Goal: Task Accomplishment & Management: Complete application form

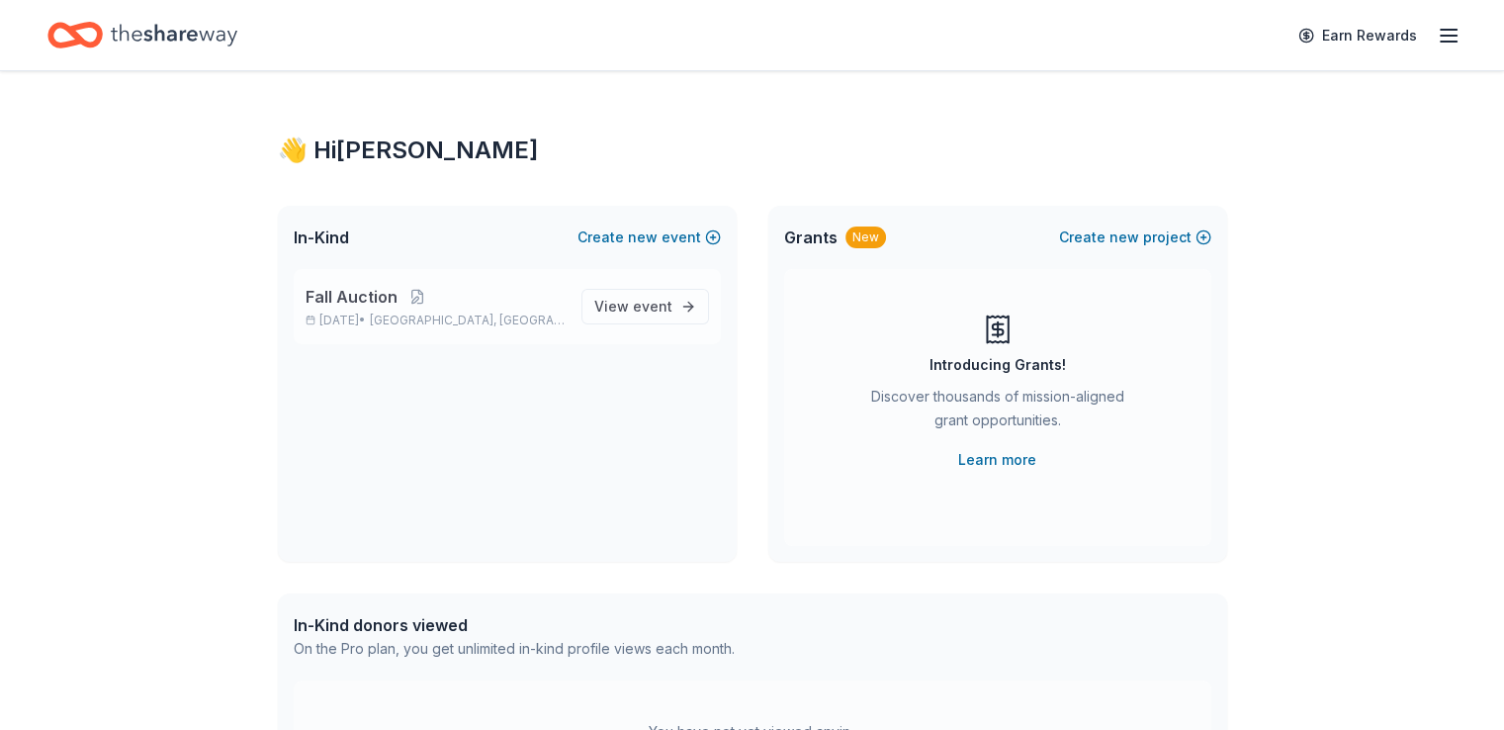
click at [469, 306] on p "Fall Auction" at bounding box center [436, 297] width 260 height 24
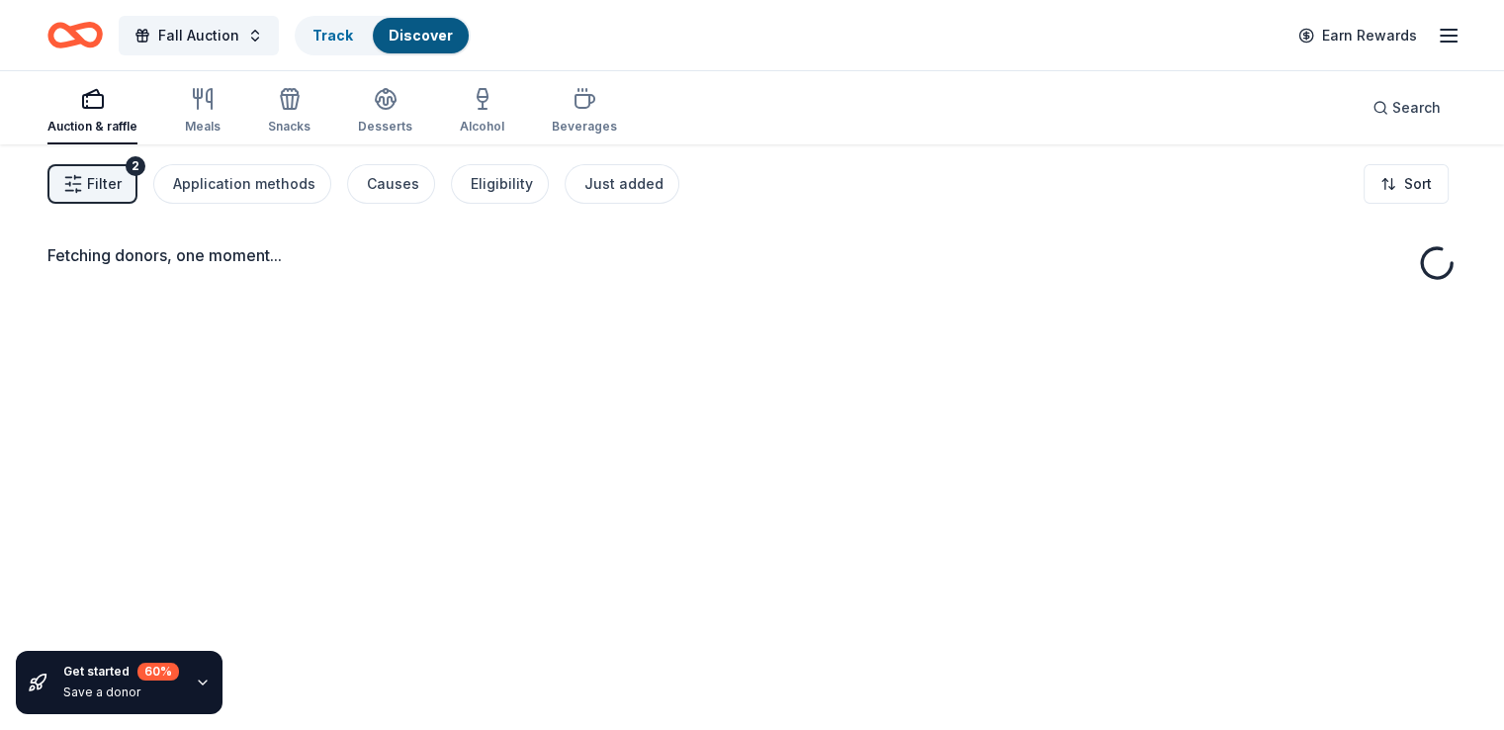
click at [122, 175] on span "Filter" at bounding box center [104, 184] width 35 height 24
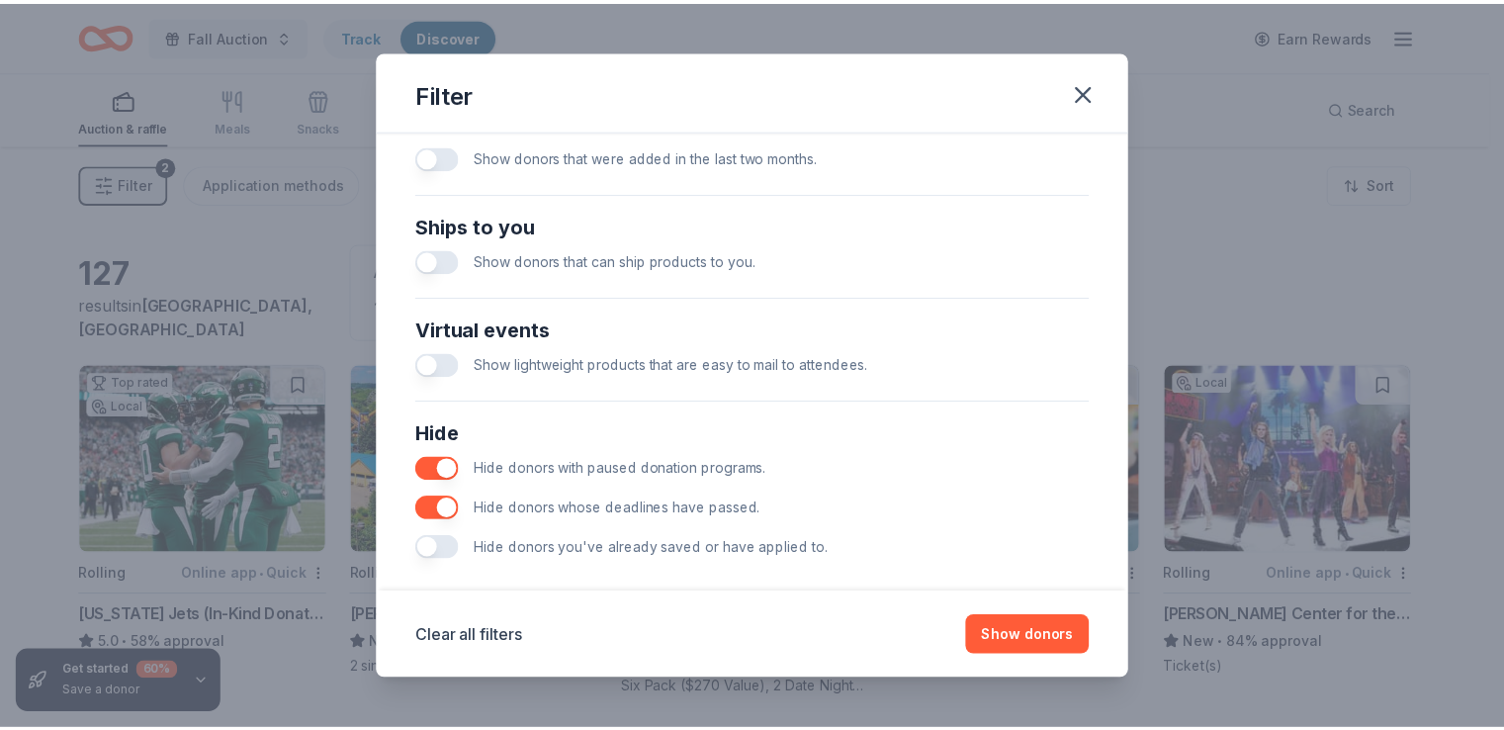
scroll to position [841, 0]
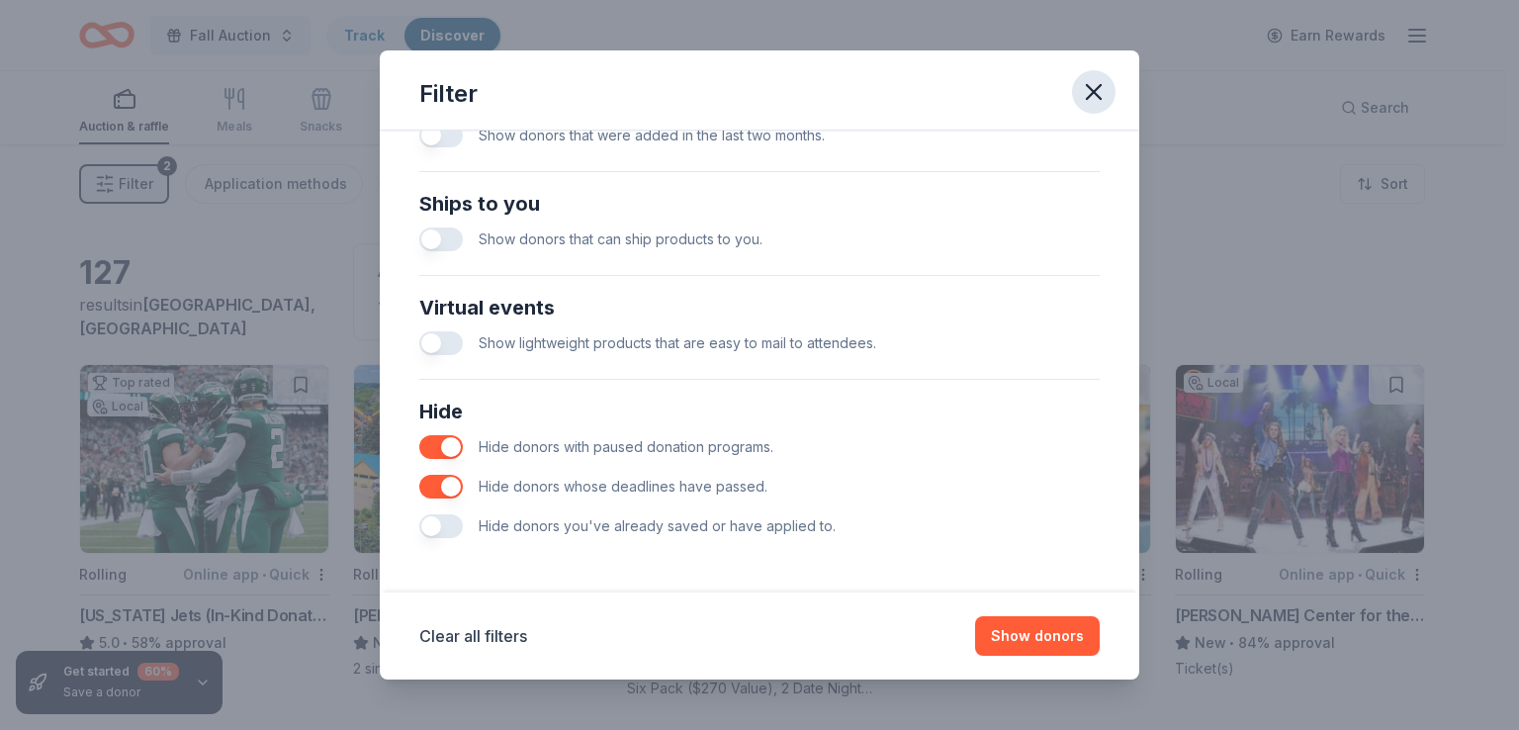
click at [1094, 89] on icon "button" at bounding box center [1094, 92] width 28 height 28
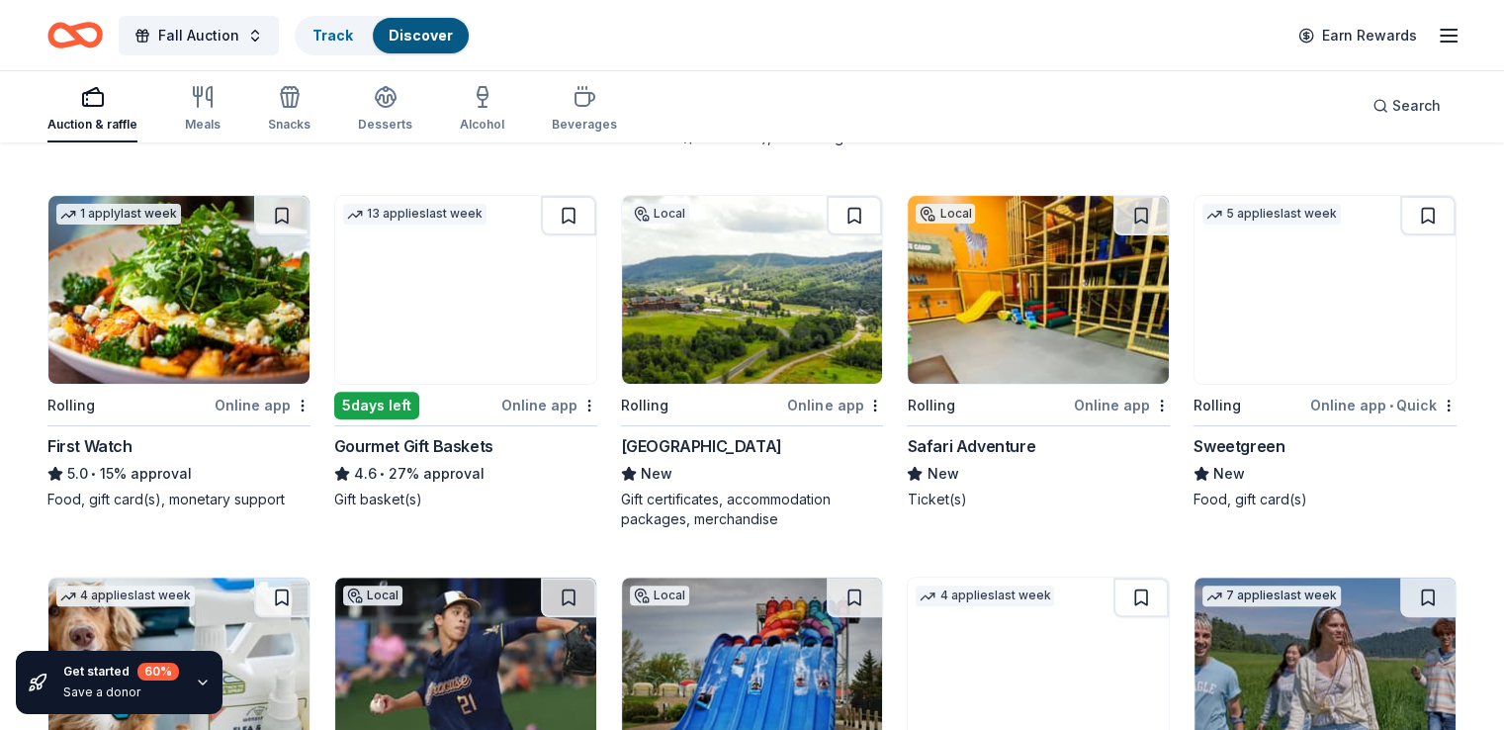
scroll to position [593, 0]
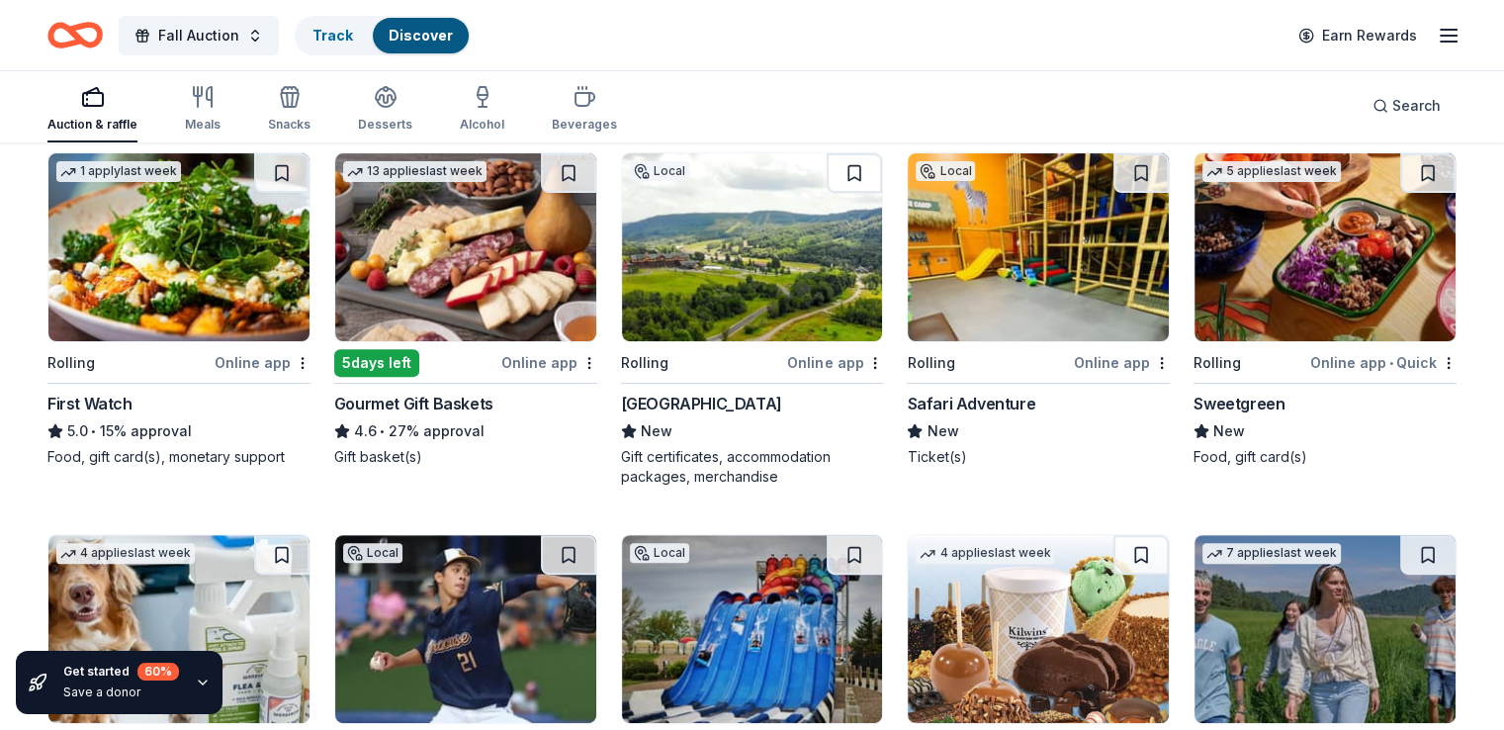
click at [726, 408] on div "Greek Peak Mountain Resort" at bounding box center [701, 404] width 161 height 24
click at [1216, 399] on div "Sweetgreen" at bounding box center [1239, 404] width 91 height 24
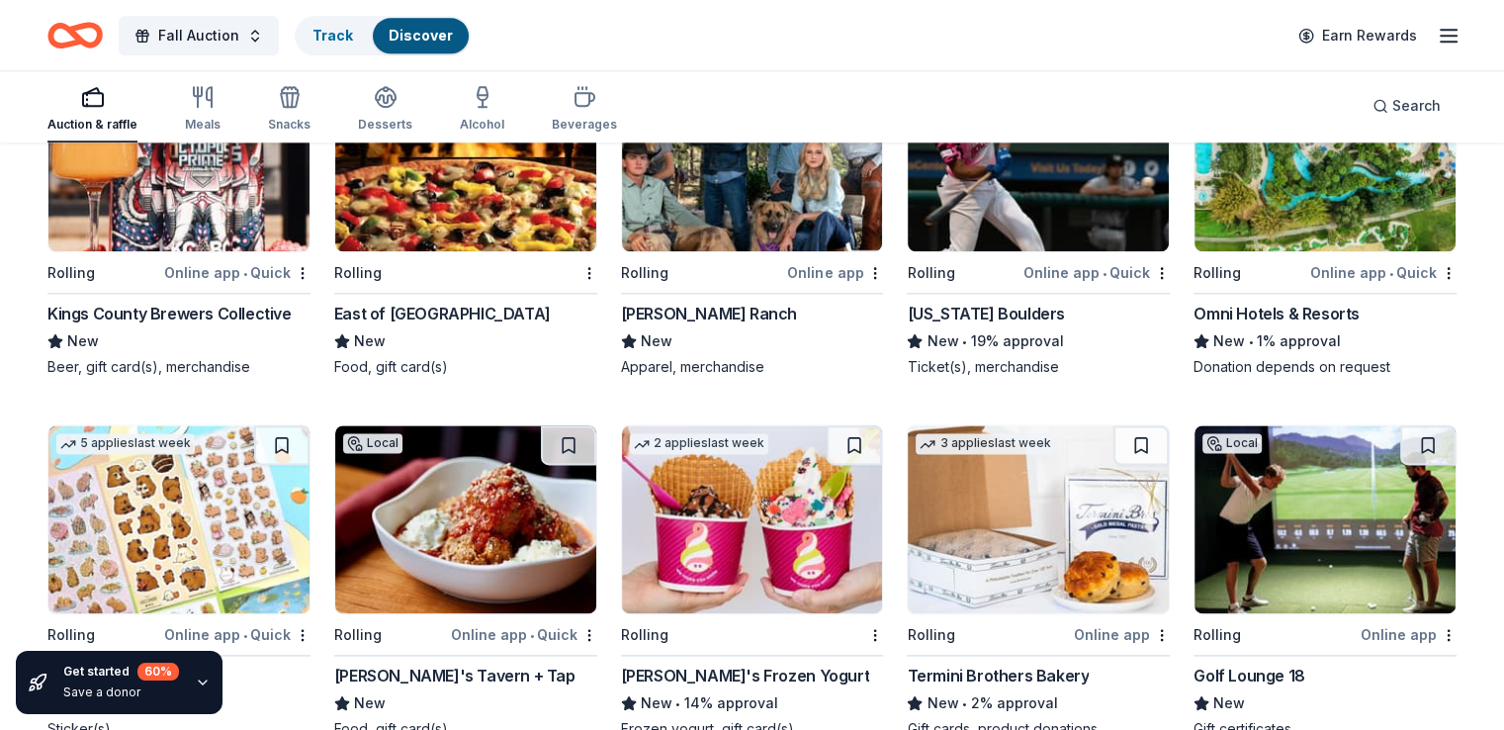
scroll to position [2587, 0]
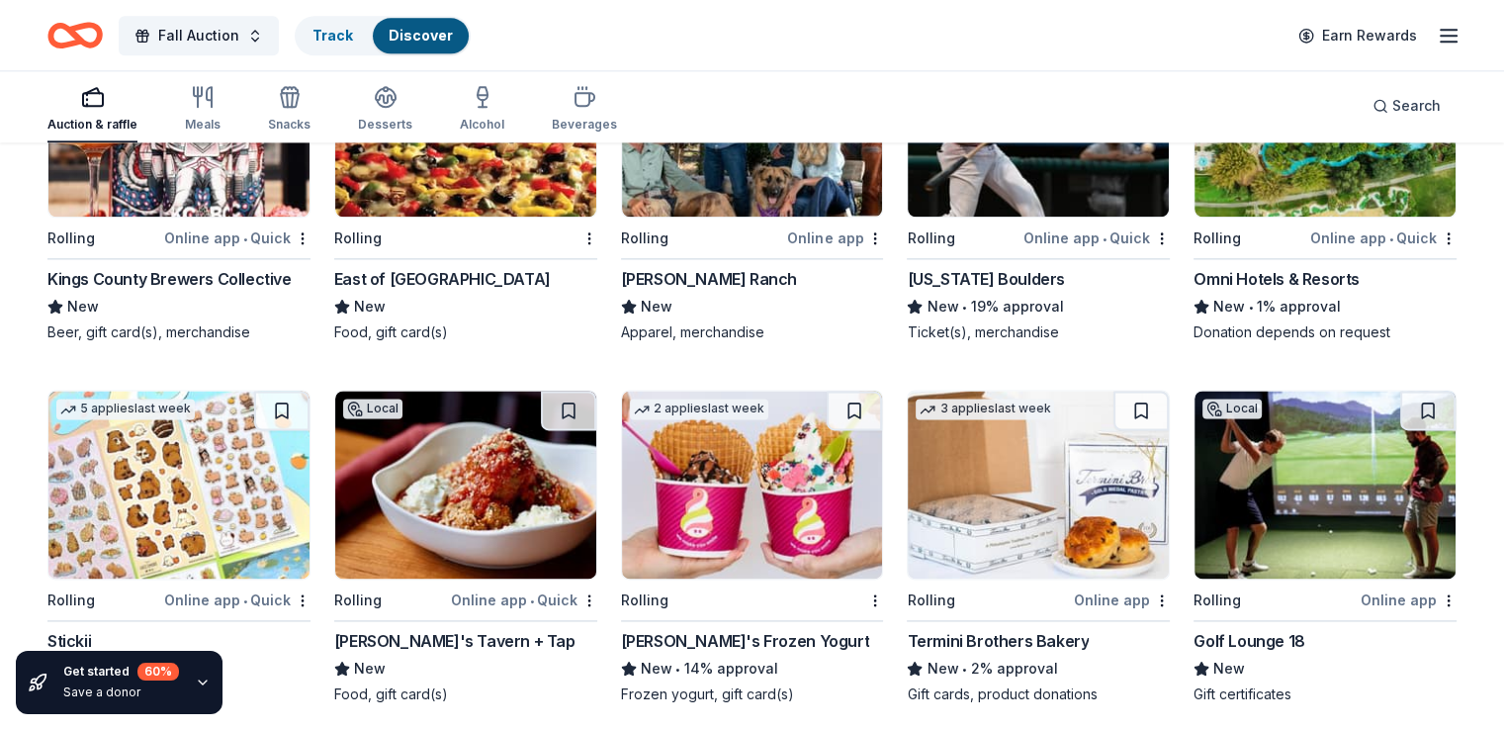
click at [229, 274] on div "Kings County Brewers Collective" at bounding box center [169, 279] width 244 height 24
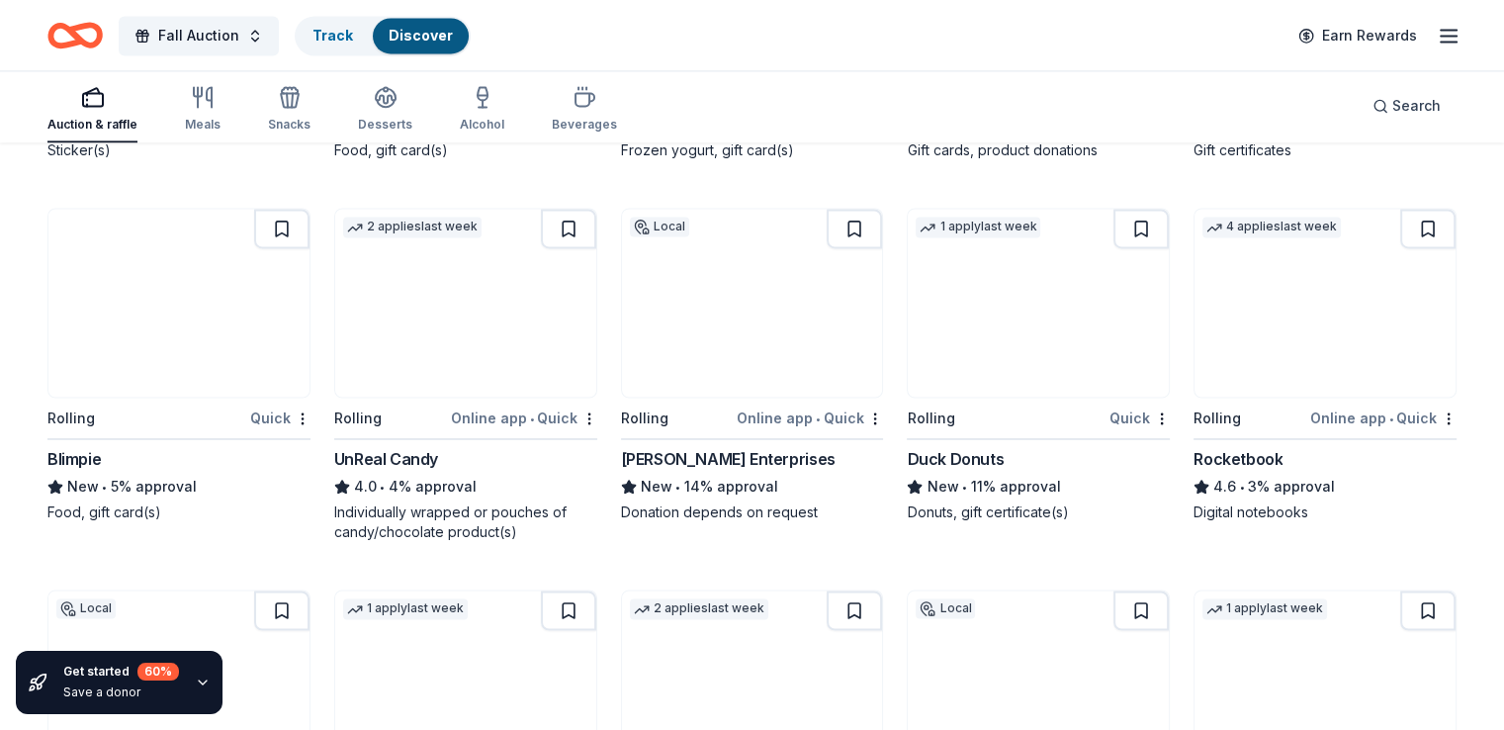
scroll to position [3181, 0]
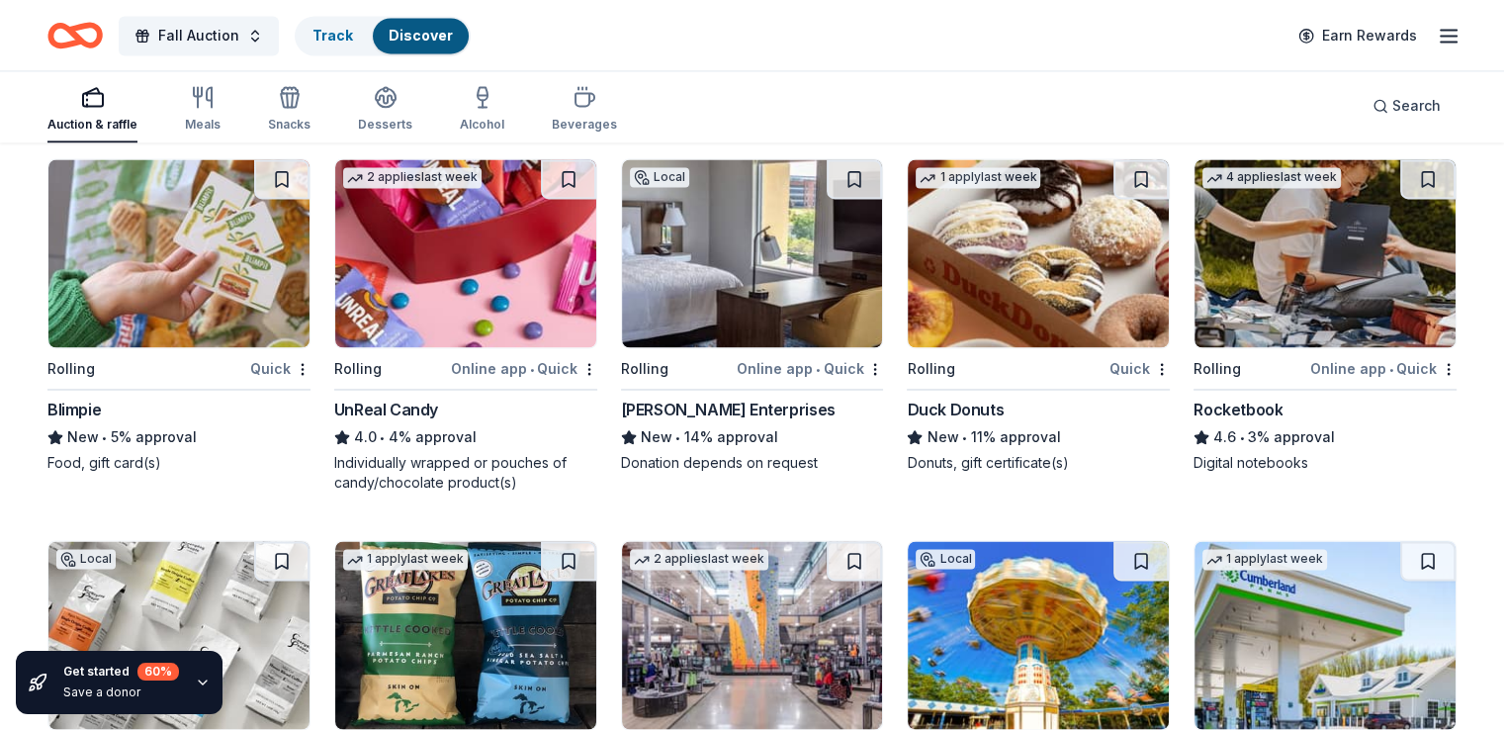
click at [673, 287] on img at bounding box center [752, 253] width 261 height 188
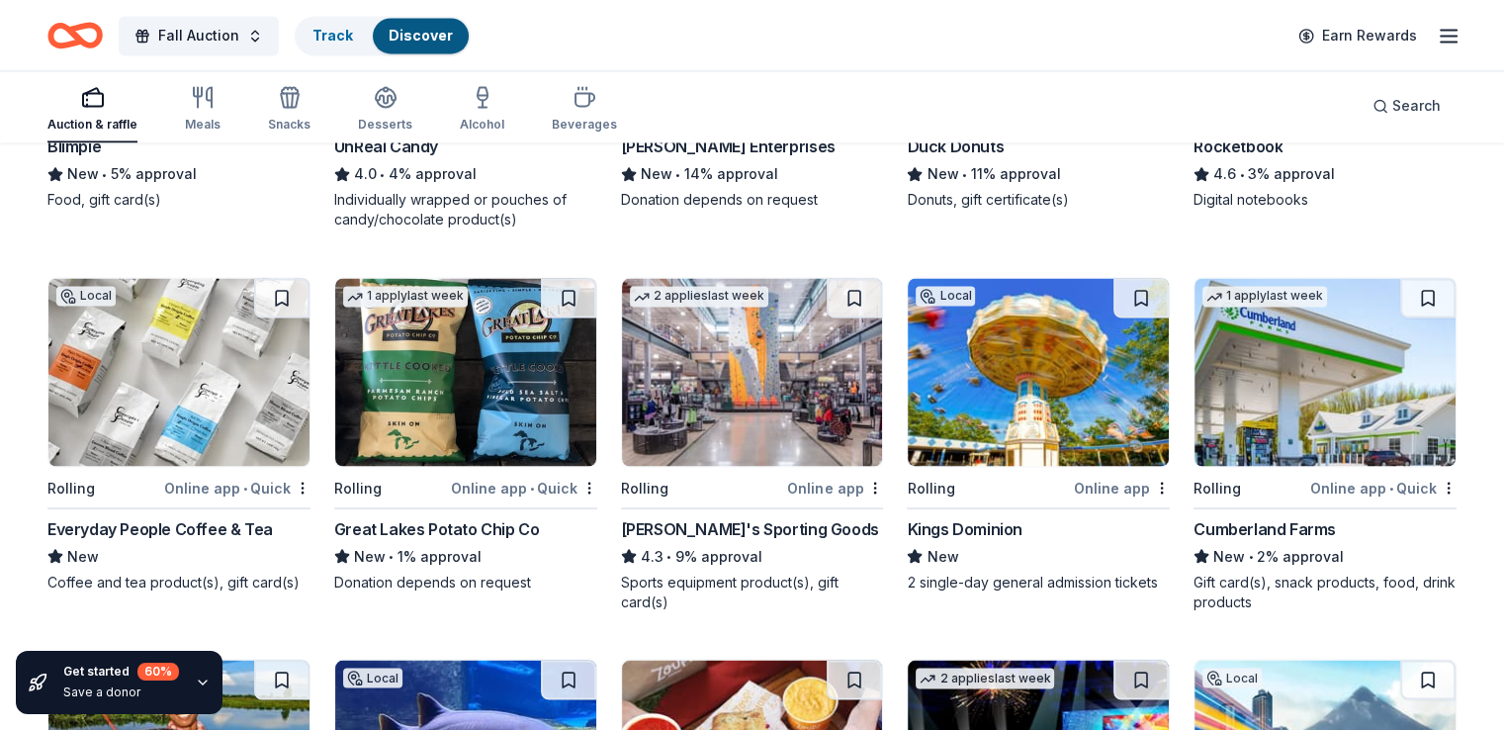
scroll to position [3478, 0]
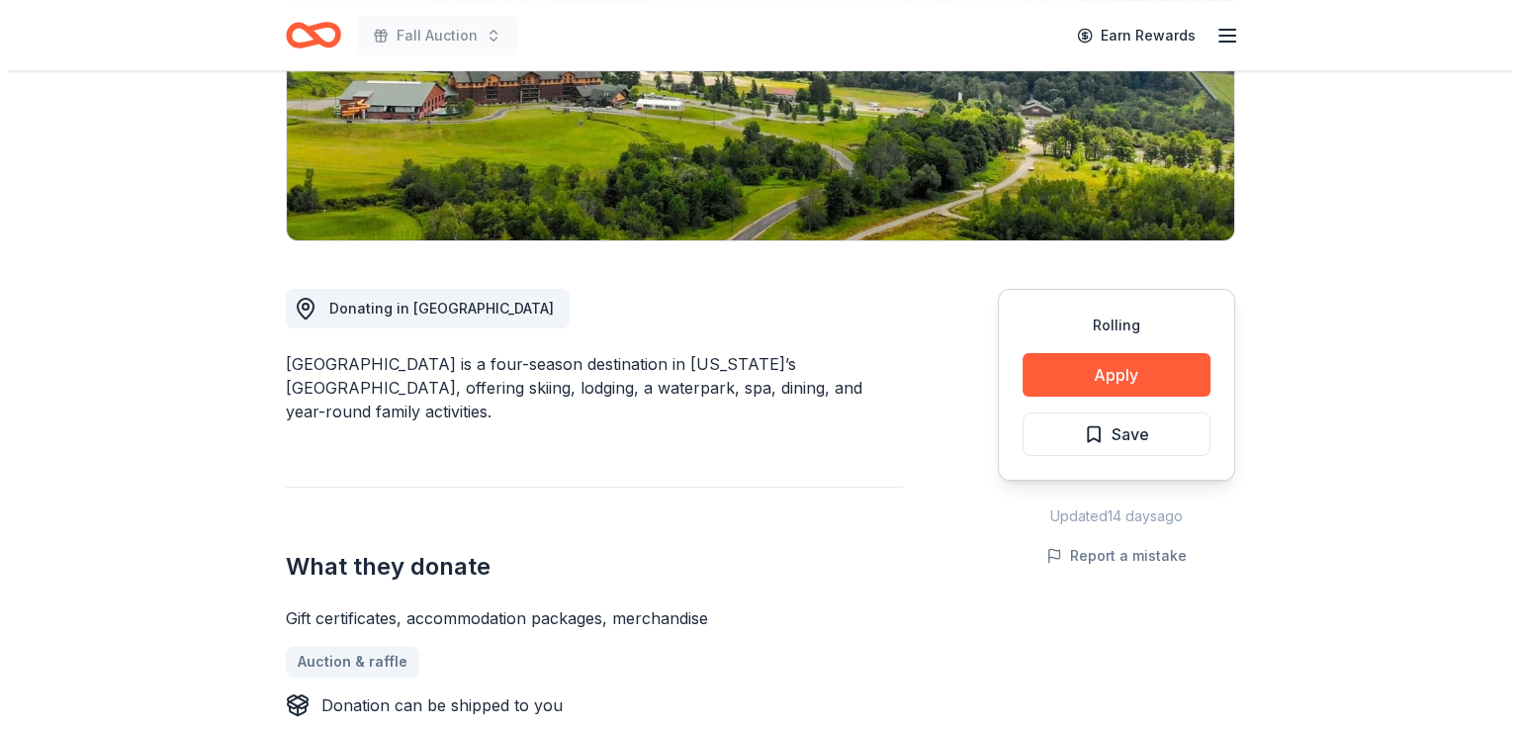
scroll to position [198, 0]
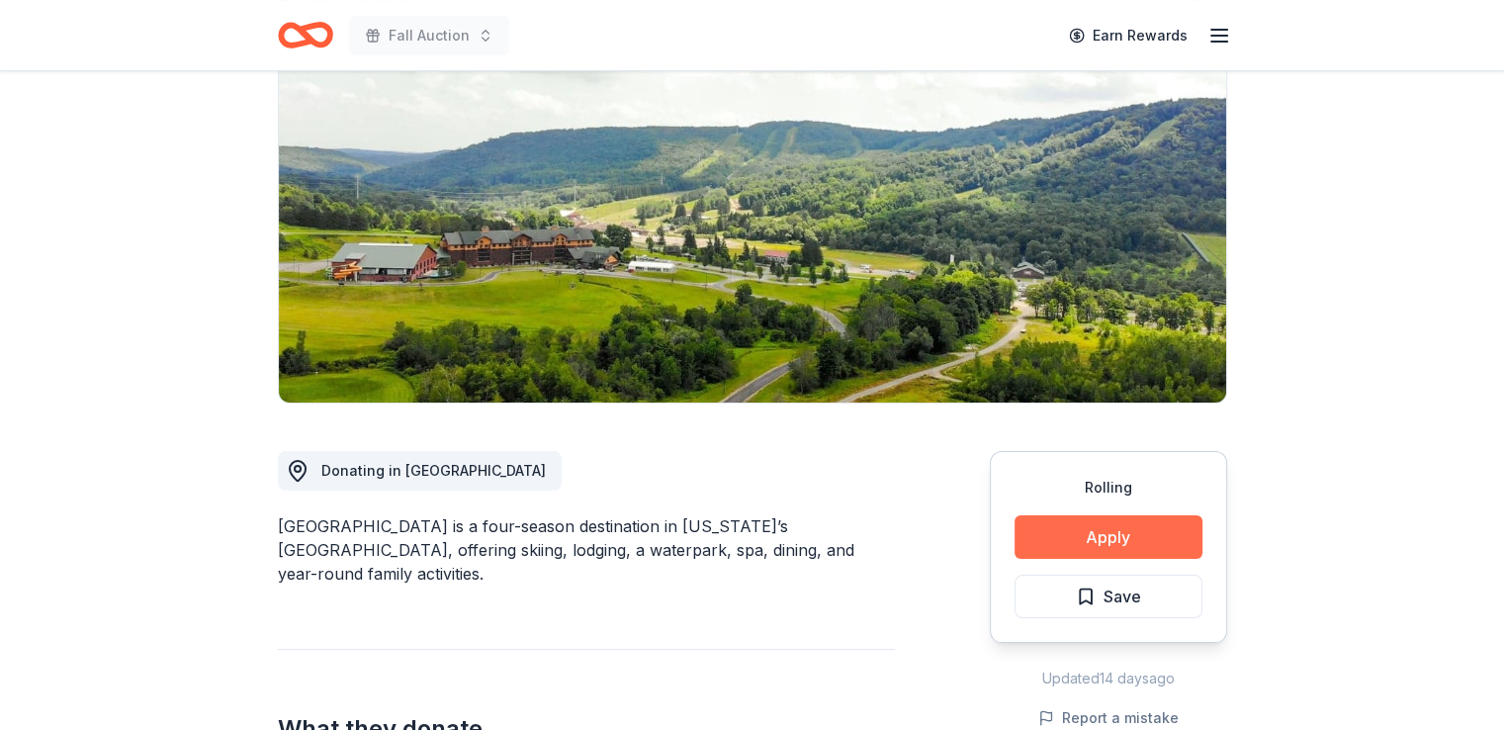
click at [1087, 520] on button "Apply" at bounding box center [1109, 537] width 188 height 44
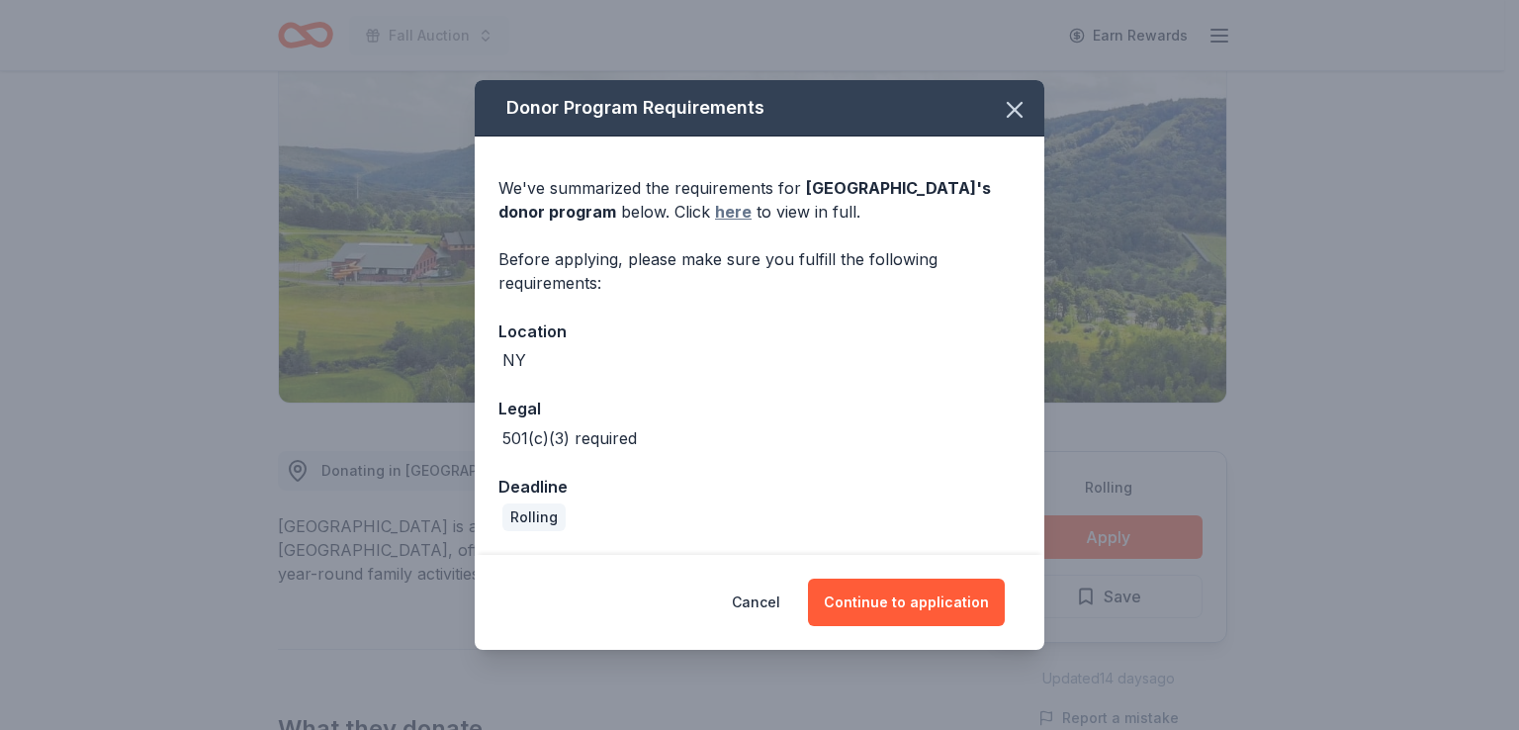
click at [752, 206] on link "here" at bounding box center [733, 212] width 37 height 24
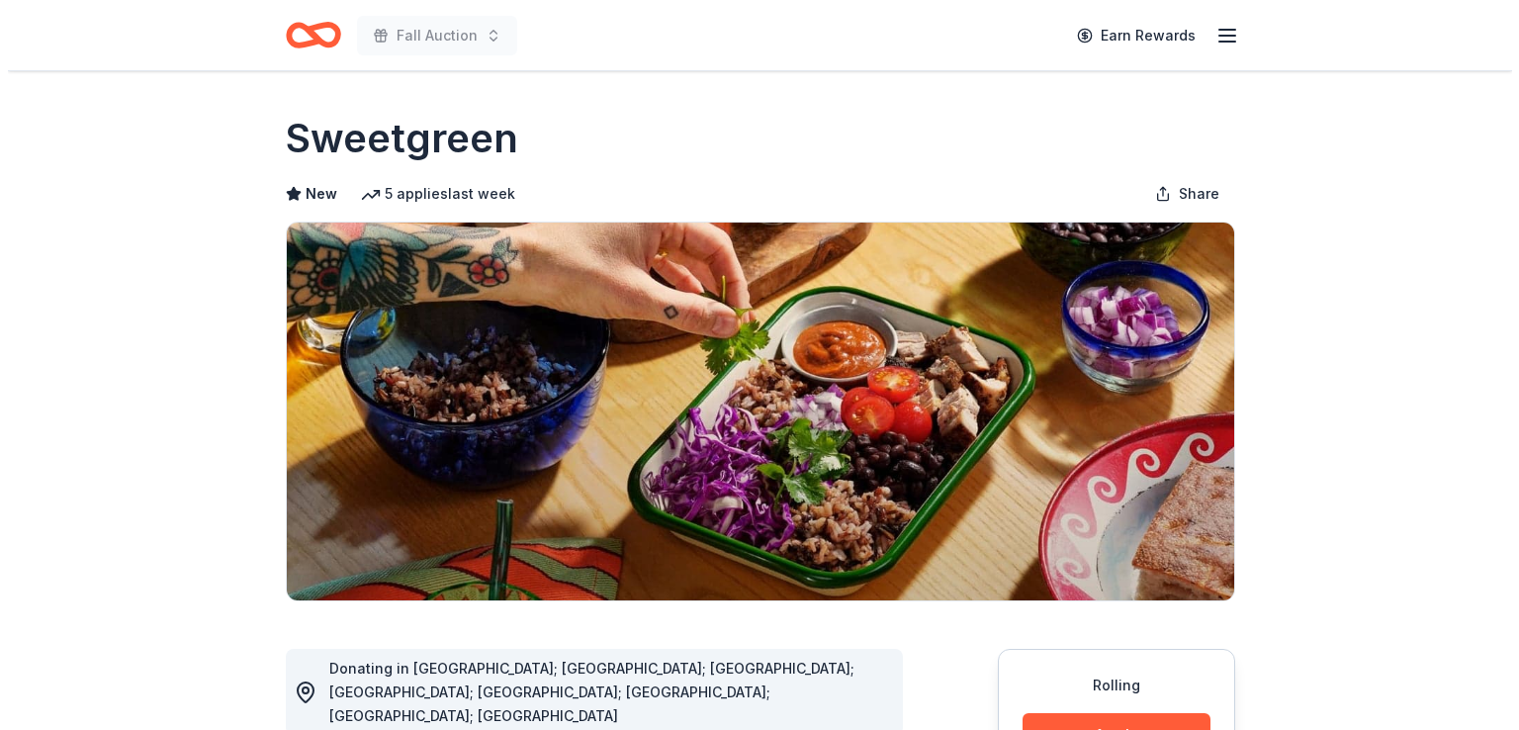
scroll to position [396, 0]
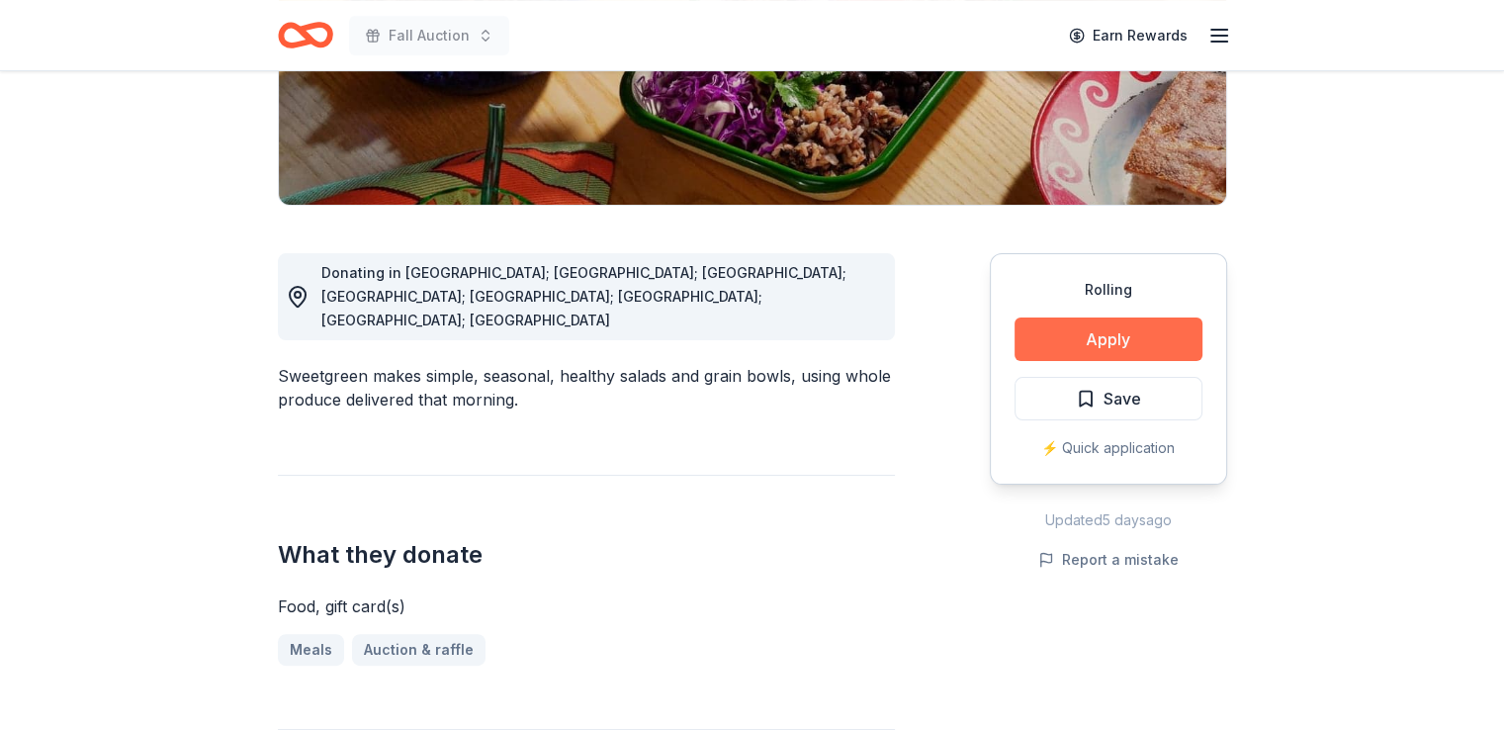
click at [1072, 341] on button "Apply" at bounding box center [1109, 339] width 188 height 44
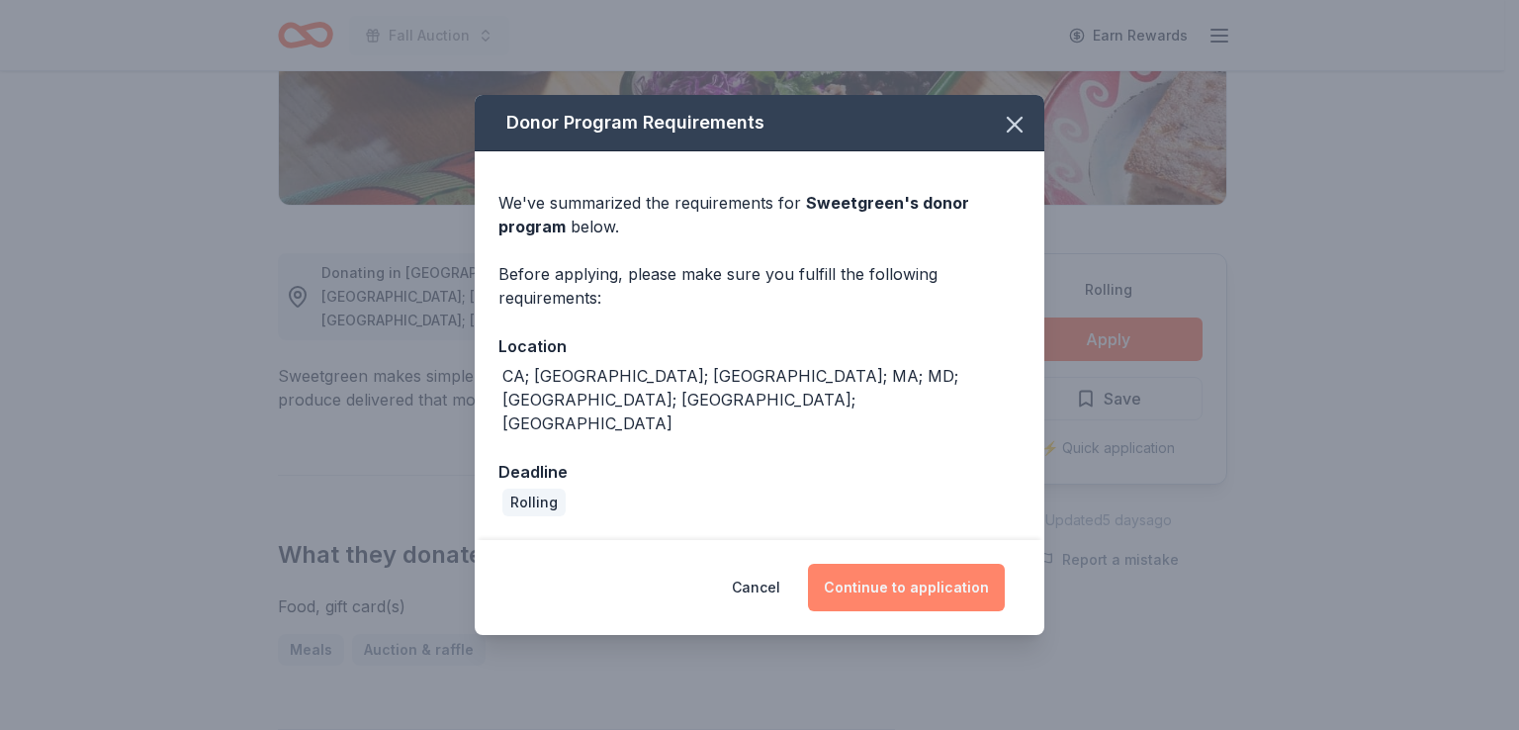
click at [893, 569] on button "Continue to application" at bounding box center [906, 587] width 197 height 47
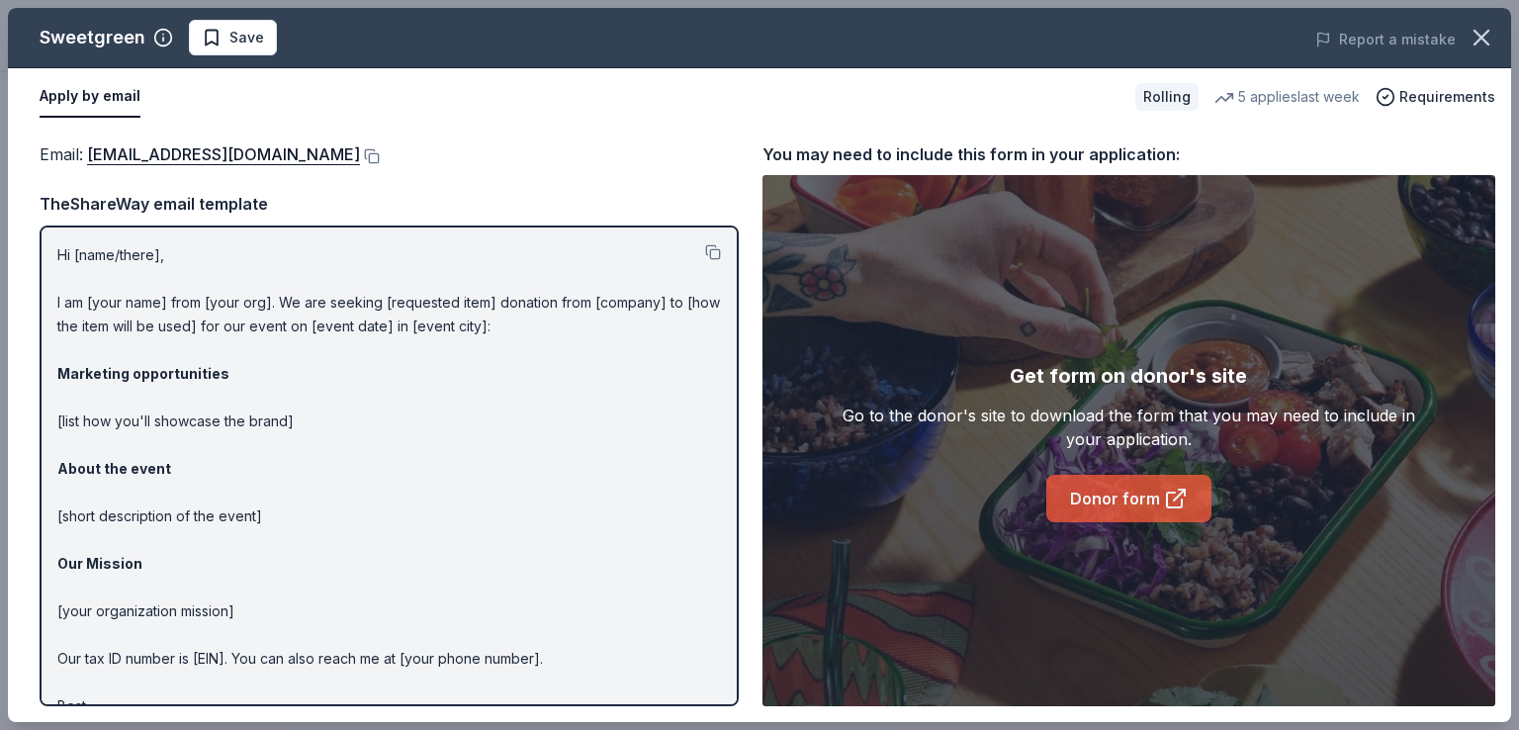
click at [1119, 491] on link "Donor form" at bounding box center [1128, 498] width 165 height 47
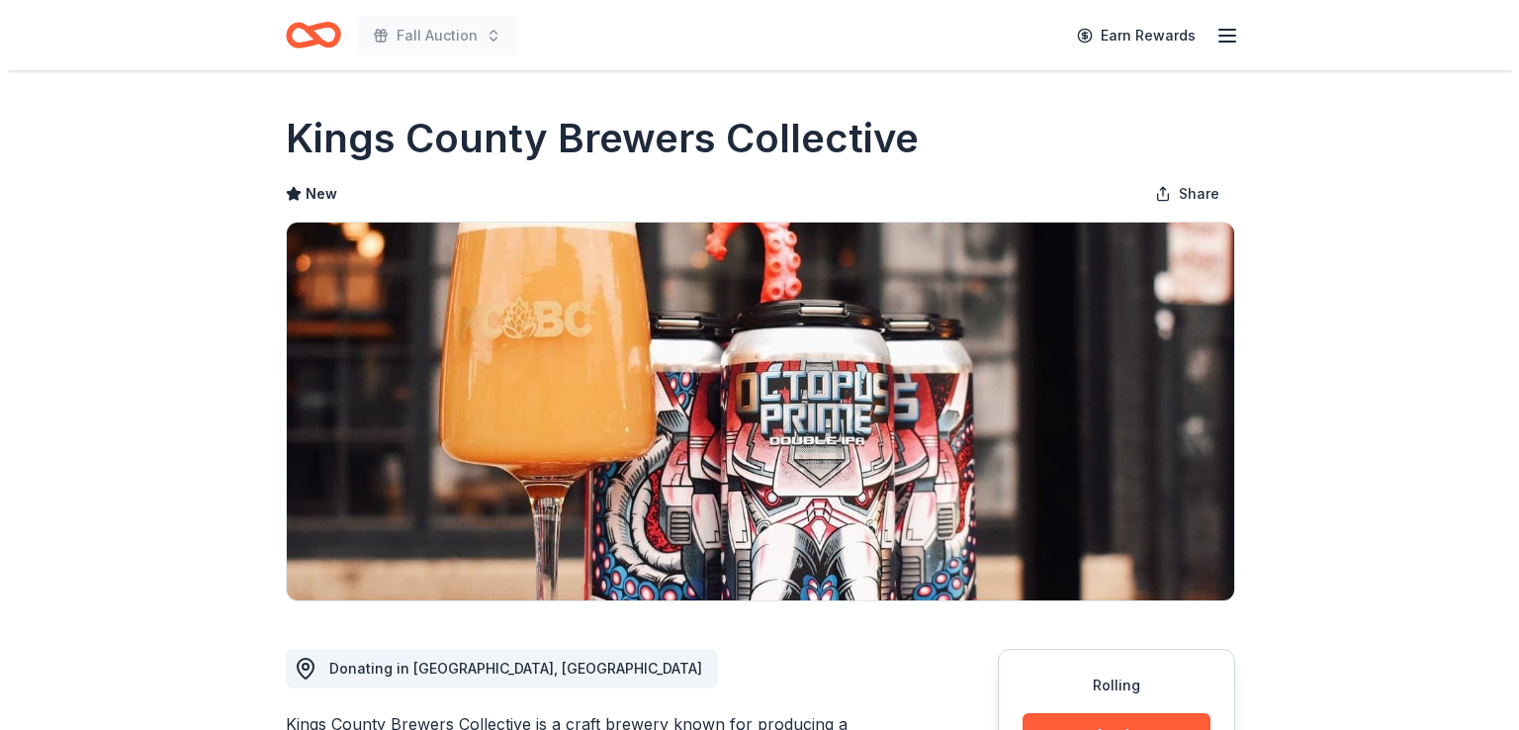
scroll to position [396, 0]
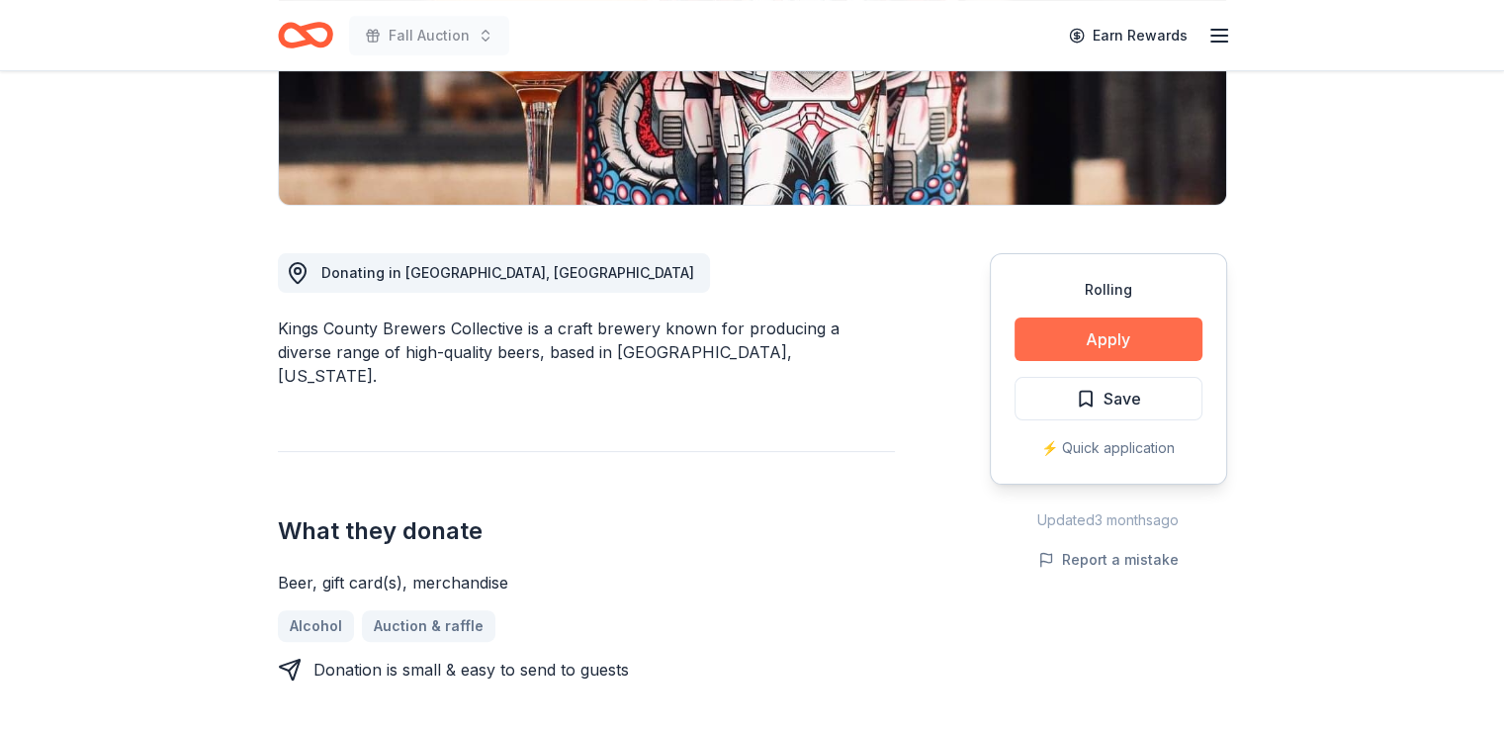
click at [1065, 341] on button "Apply" at bounding box center [1109, 339] width 188 height 44
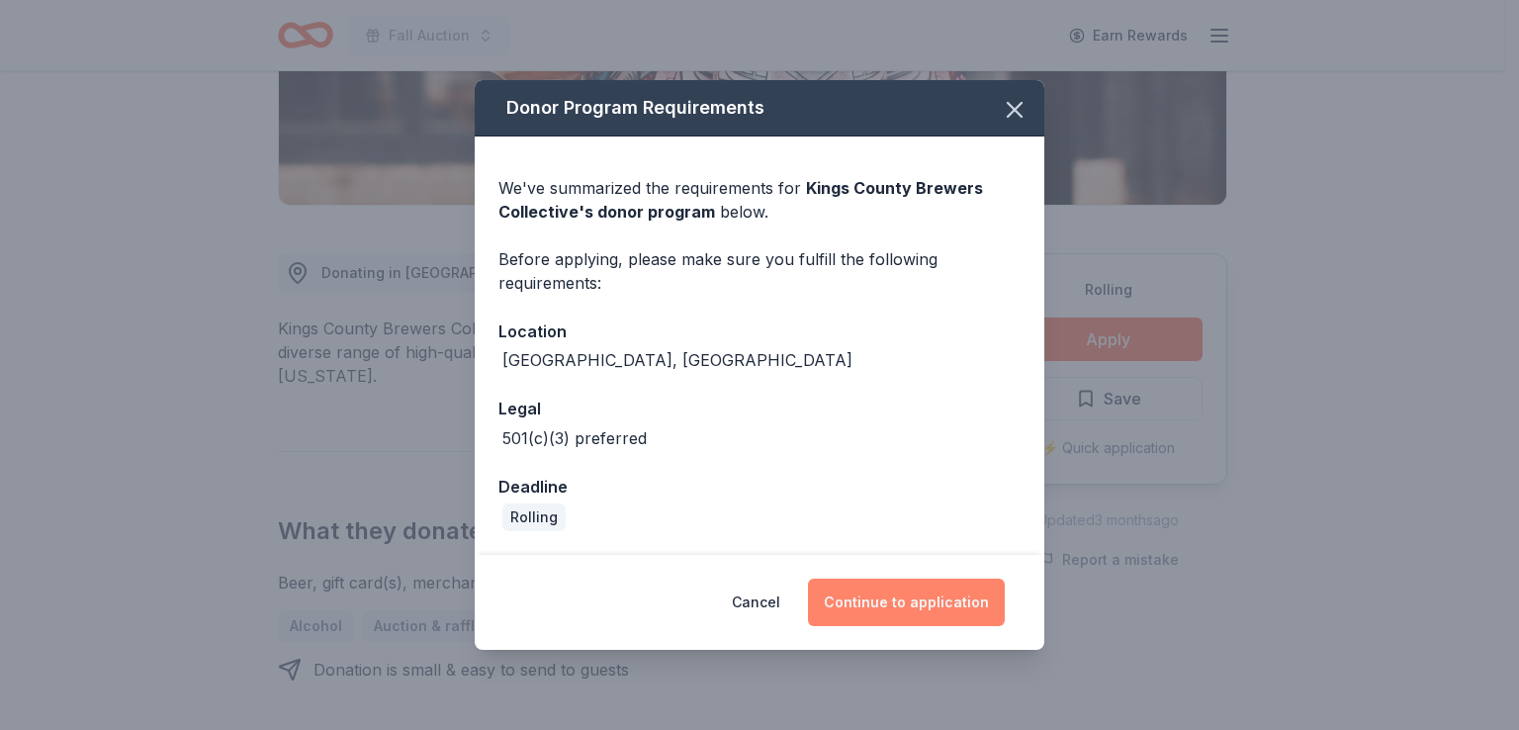
click at [918, 591] on button "Continue to application" at bounding box center [906, 602] width 197 height 47
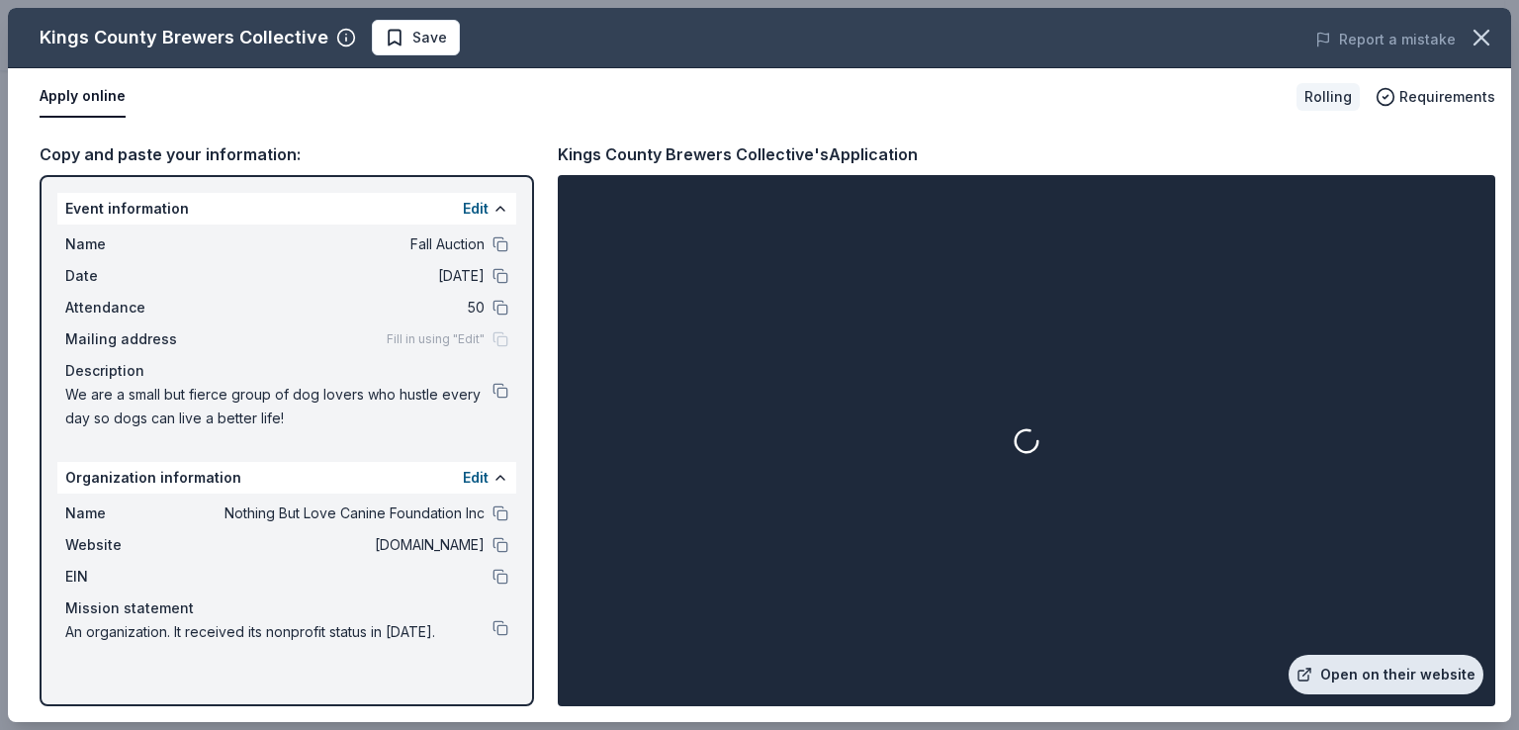
click at [1359, 665] on link "Open on their website" at bounding box center [1386, 675] width 195 height 40
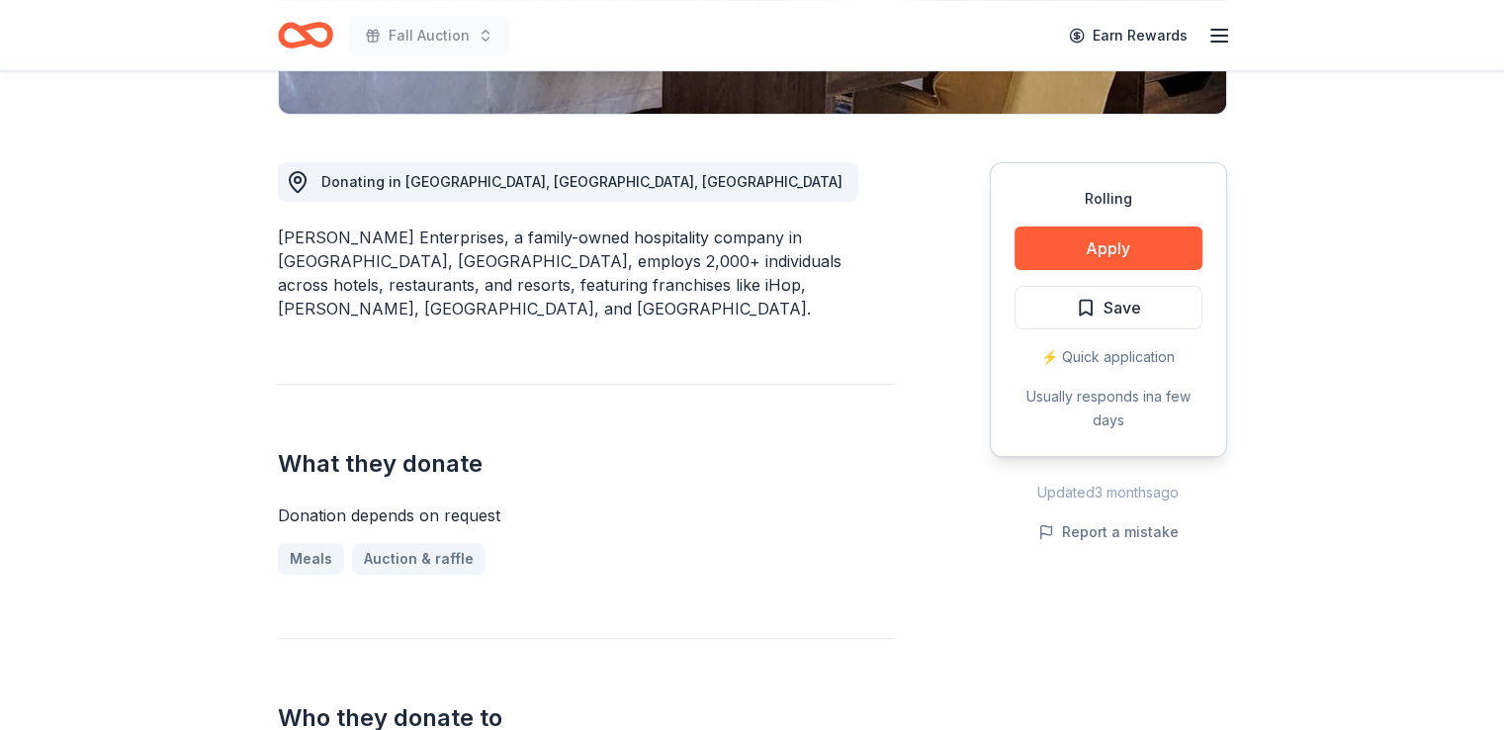
scroll to position [297, 0]
